Goal: Task Accomplishment & Management: Complete application form

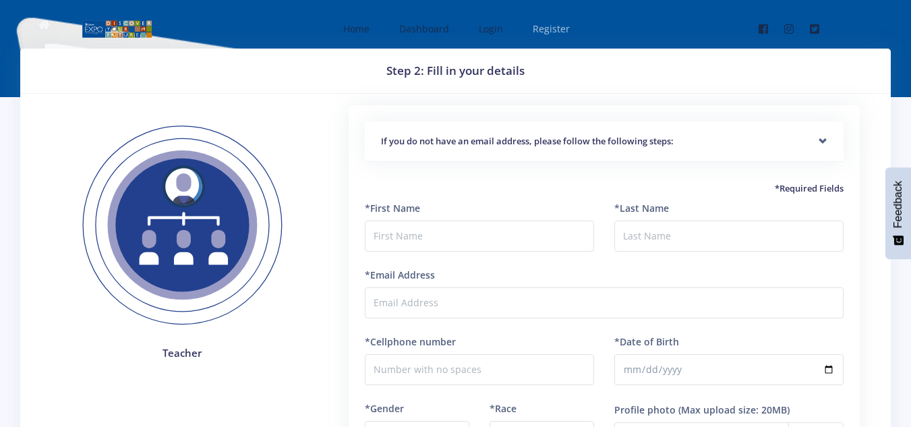
click at [546, 22] on span "Register" at bounding box center [551, 28] width 37 height 13
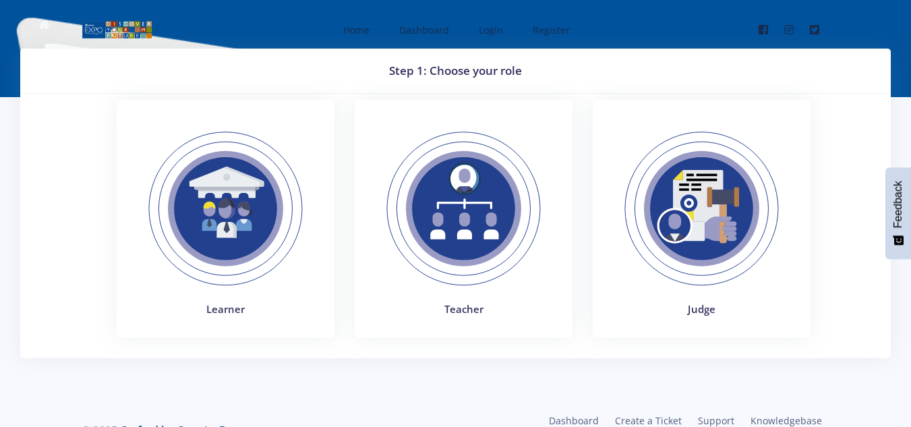
click at [467, 211] on img at bounding box center [463, 208] width 185 height 185
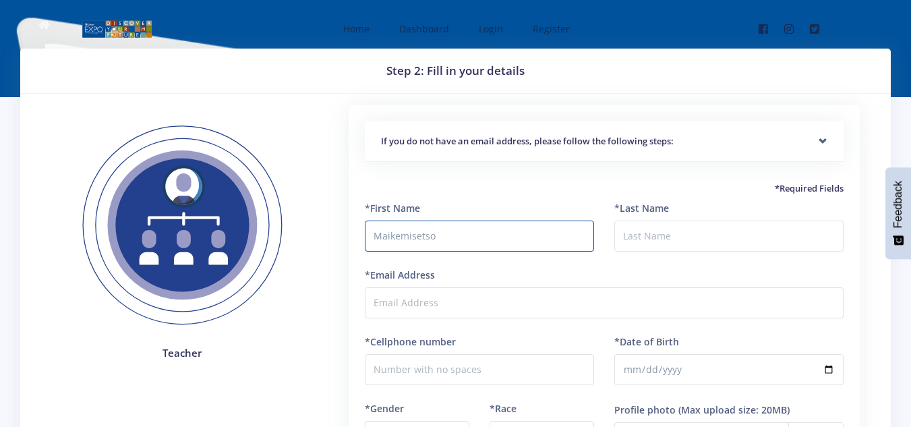
type input "Maikemisetso"
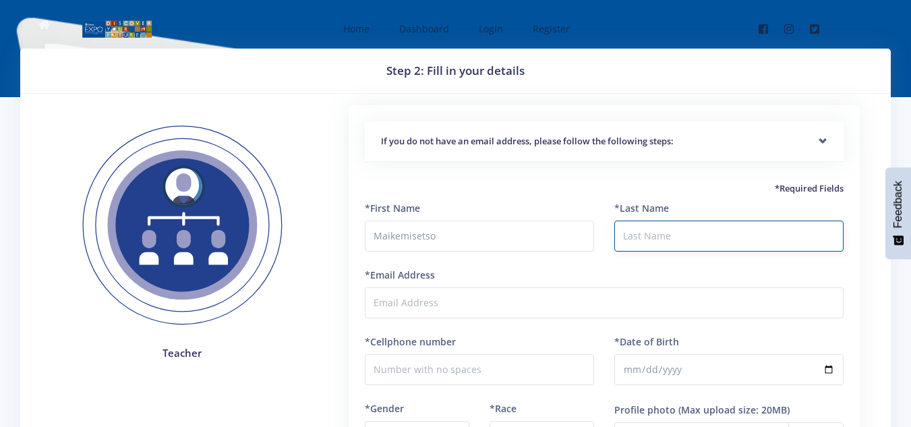
click at [636, 230] on input "*Last Name" at bounding box center [728, 235] width 229 height 31
type input "Khesa"
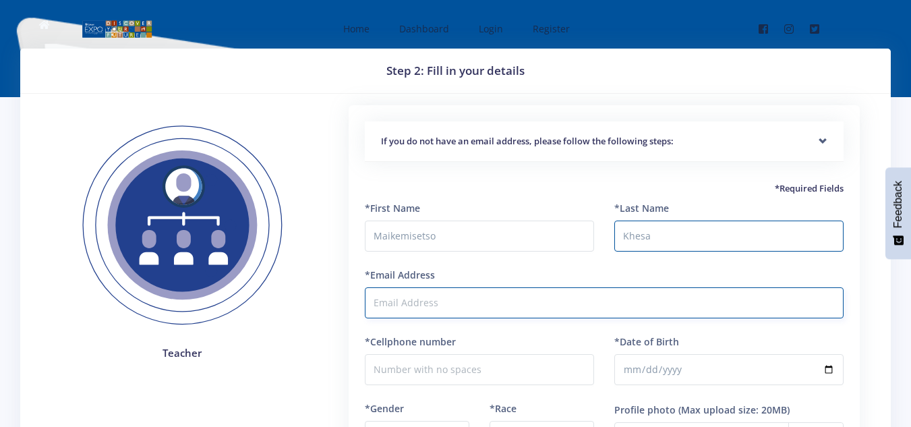
click at [529, 303] on input "*Email Address" at bounding box center [604, 302] width 479 height 31
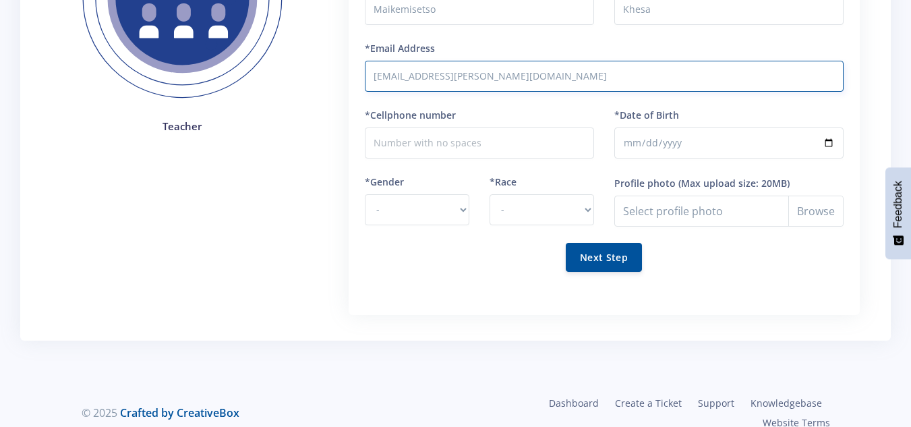
scroll to position [237, 0]
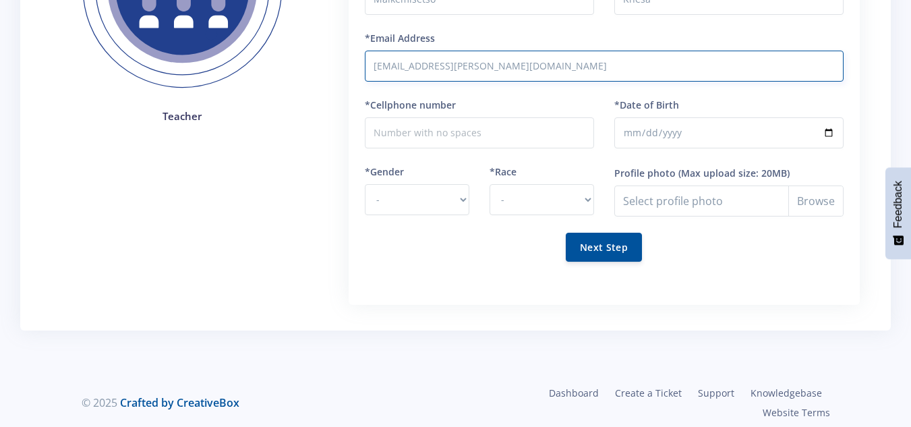
type input "maikemisetso.k@curro.co.za"
click at [529, 131] on input "*Cellphone number" at bounding box center [479, 132] width 229 height 31
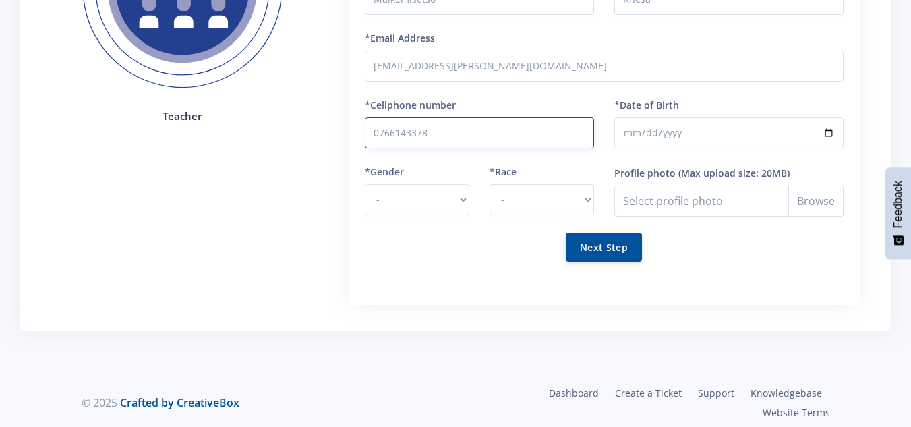
type input "0766143378"
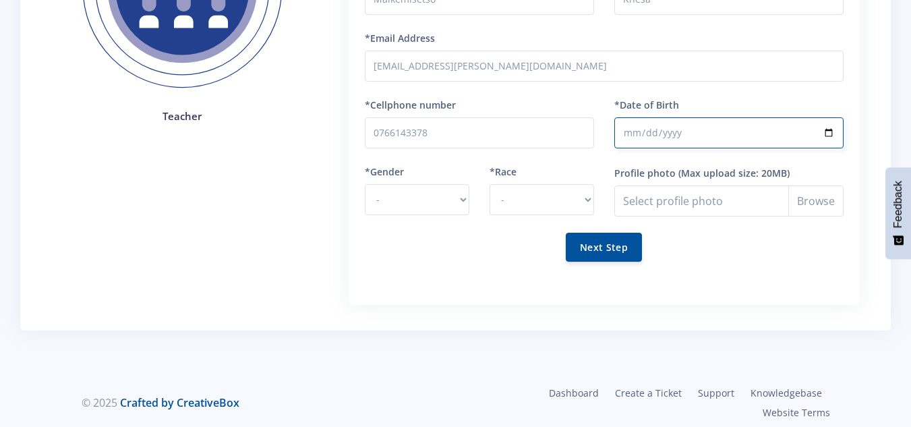
click at [628, 136] on input "*Date of Birth" at bounding box center [728, 132] width 229 height 31
click at [833, 133] on input "*Date of Birth" at bounding box center [728, 132] width 229 height 31
type input "1998-01-31"
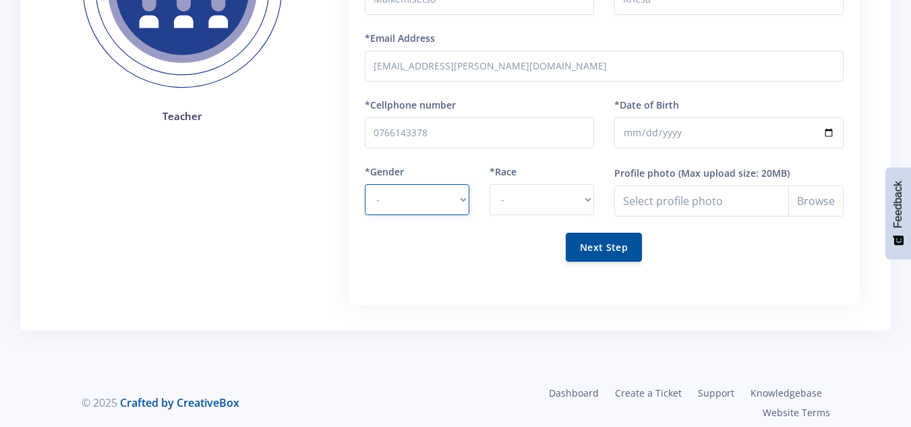
click at [458, 199] on select "- Male Female" at bounding box center [417, 199] width 104 height 31
select select "F"
click at [365, 184] on select "- Male Female" at bounding box center [417, 199] width 104 height 31
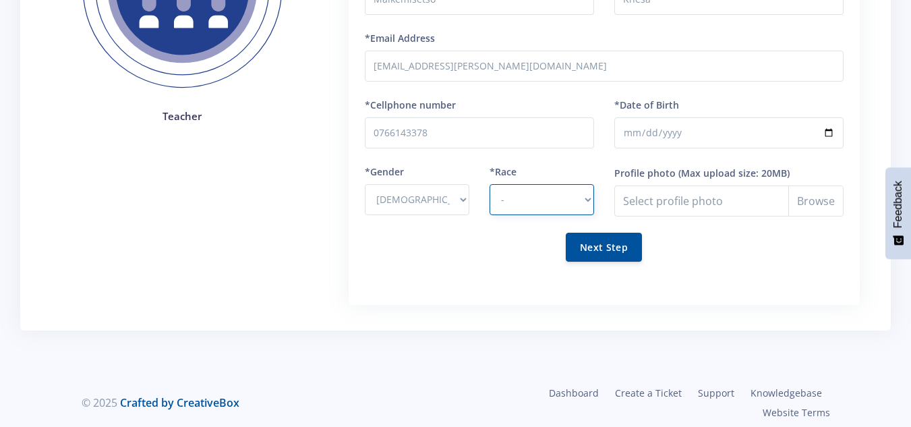
click at [587, 198] on select "- African Asian Coloured Indian White Other" at bounding box center [541, 199] width 104 height 31
select select "African"
click at [489, 184] on select "- African Asian Coloured Indian White Other" at bounding box center [541, 199] width 104 height 31
click at [621, 246] on button "Next Step" at bounding box center [604, 247] width 76 height 29
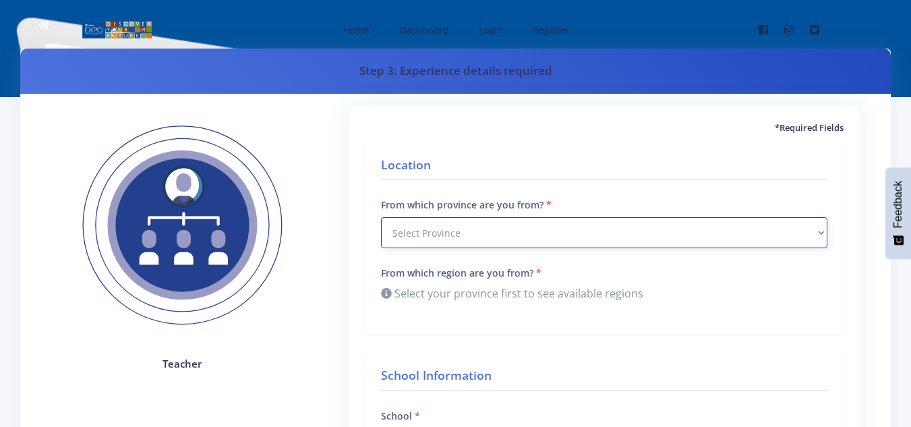
click at [823, 234] on select "Select Province [GEOGRAPHIC_DATA] [GEOGRAPHIC_DATA] [GEOGRAPHIC_DATA] [GEOGRAPH…" at bounding box center [604, 232] width 446 height 31
select select "7"
click at [381, 217] on select "Select Province [GEOGRAPHIC_DATA] [GEOGRAPHIC_DATA] [GEOGRAPHIC_DATA] [GEOGRAPH…" at bounding box center [604, 232] width 446 height 31
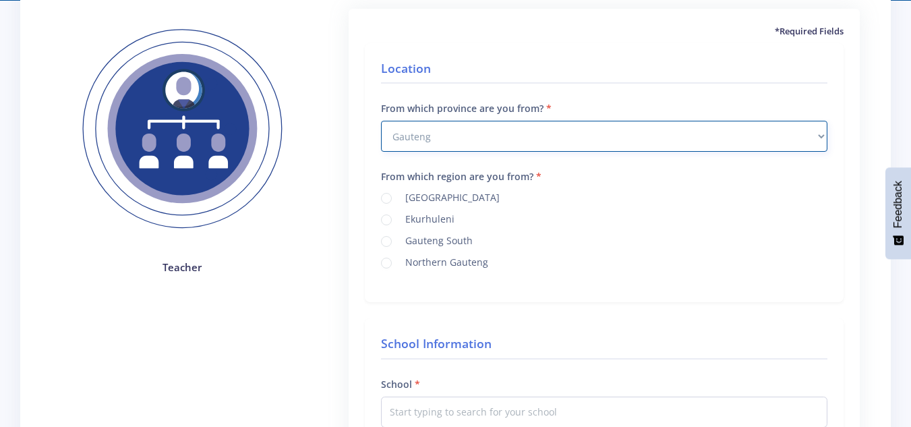
scroll to position [98, 0]
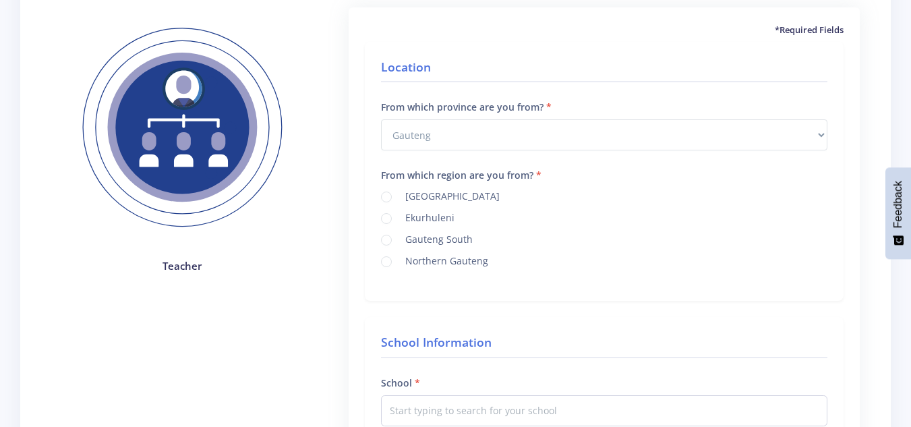
click at [400, 196] on label "[GEOGRAPHIC_DATA]" at bounding box center [450, 194] width 100 height 11
click at [400, 196] on input "[GEOGRAPHIC_DATA]" at bounding box center [404, 191] width 9 height 9
radio input "true"
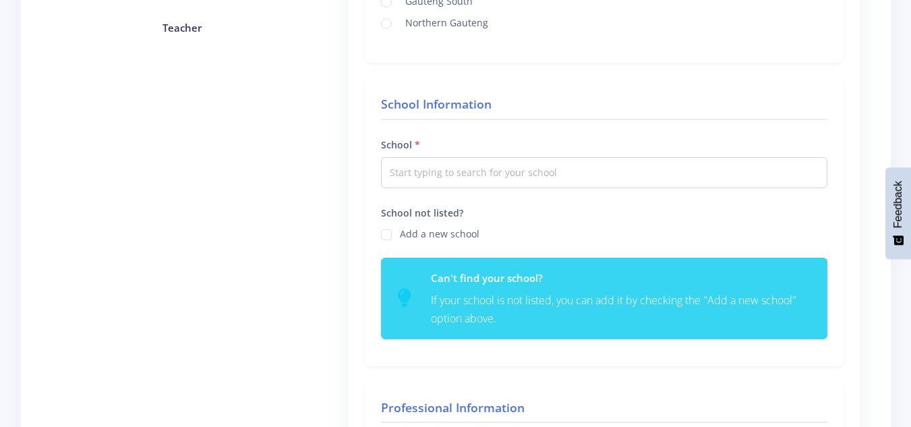
scroll to position [353, 0]
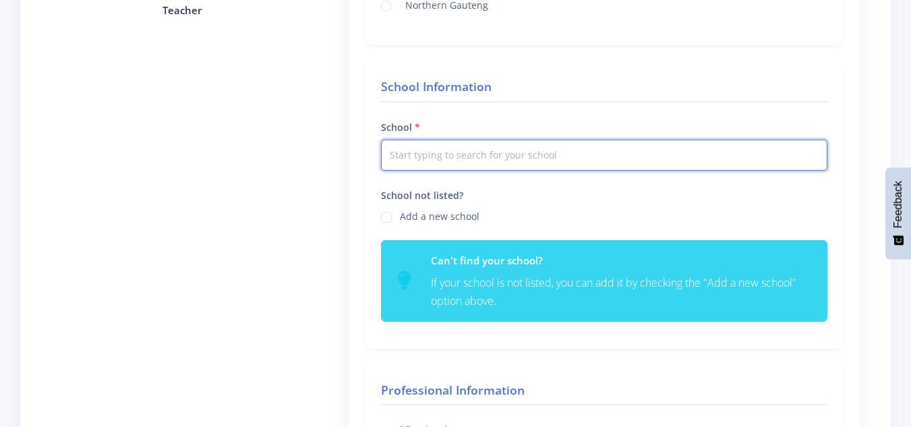
click at [565, 148] on input "text" at bounding box center [604, 155] width 446 height 31
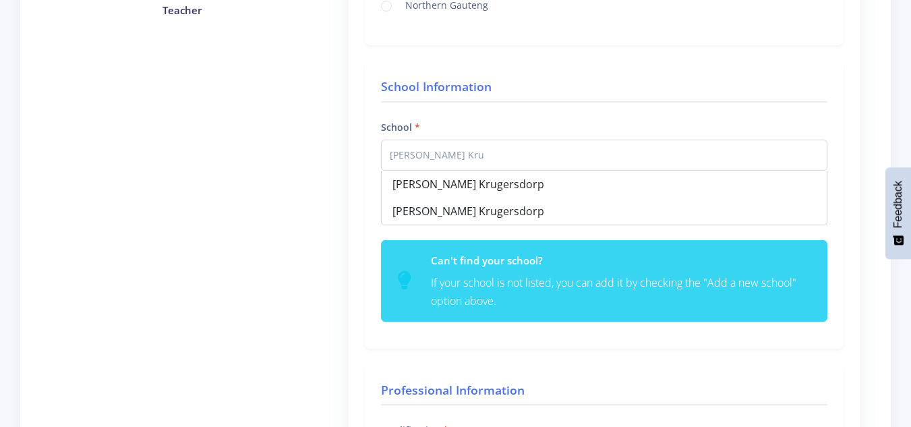
click at [465, 191] on div "[PERSON_NAME] Krugersdorp" at bounding box center [604, 184] width 445 height 27
type input "[PERSON_NAME] Krugersdorp"
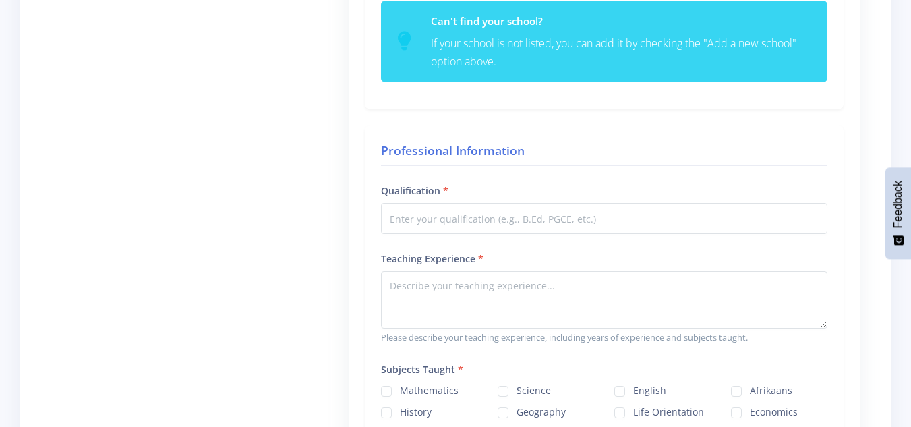
scroll to position [612, 0]
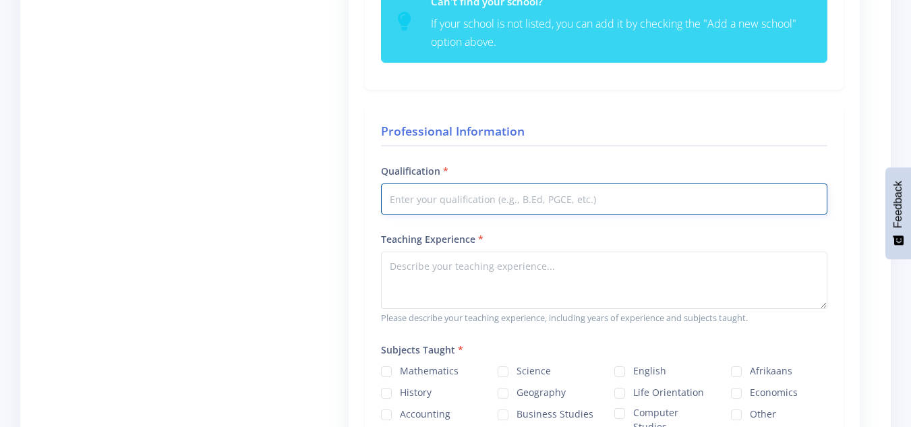
click at [632, 197] on input "Qualification" at bounding box center [604, 198] width 446 height 31
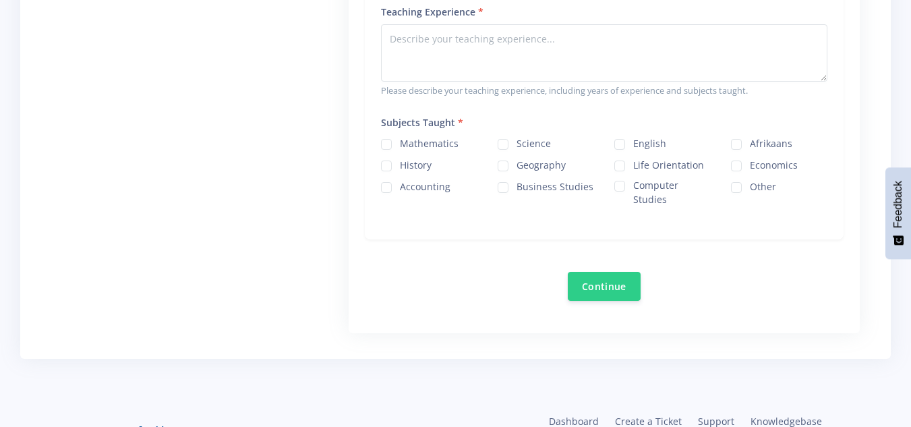
scroll to position [876, 0]
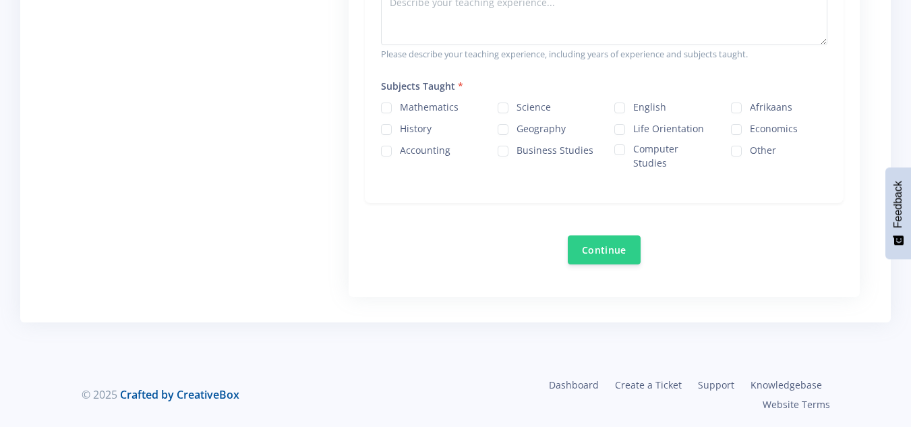
type input "PGCE"
click at [516, 106] on label "Science" at bounding box center [533, 105] width 34 height 11
click at [516, 106] on input "Science" at bounding box center [520, 102] width 9 height 9
checkbox input "true"
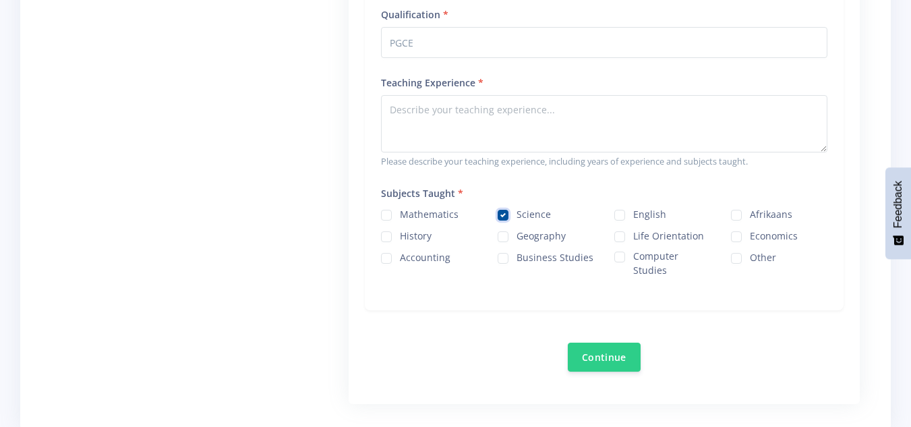
scroll to position [749, 0]
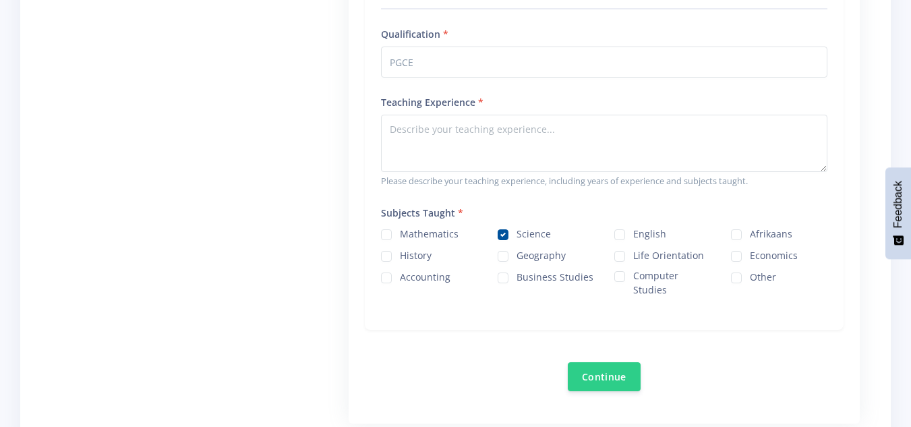
click at [624, 376] on button "Continue" at bounding box center [604, 376] width 73 height 29
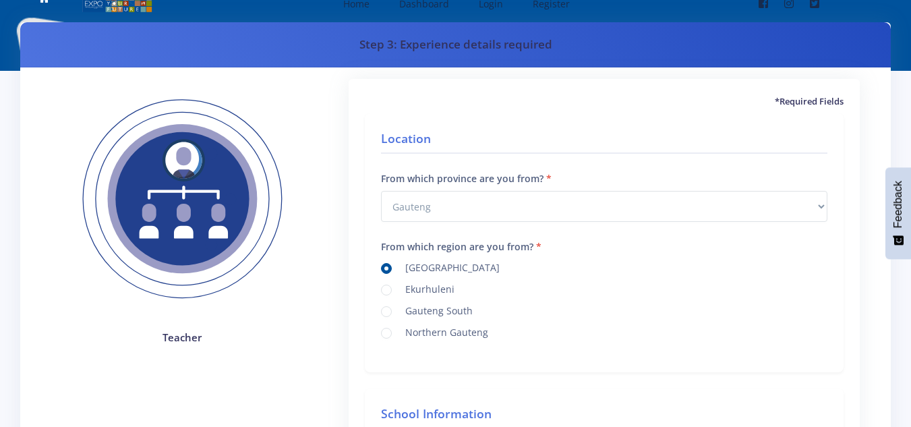
scroll to position [0, 0]
